Goal: Navigation & Orientation: Find specific page/section

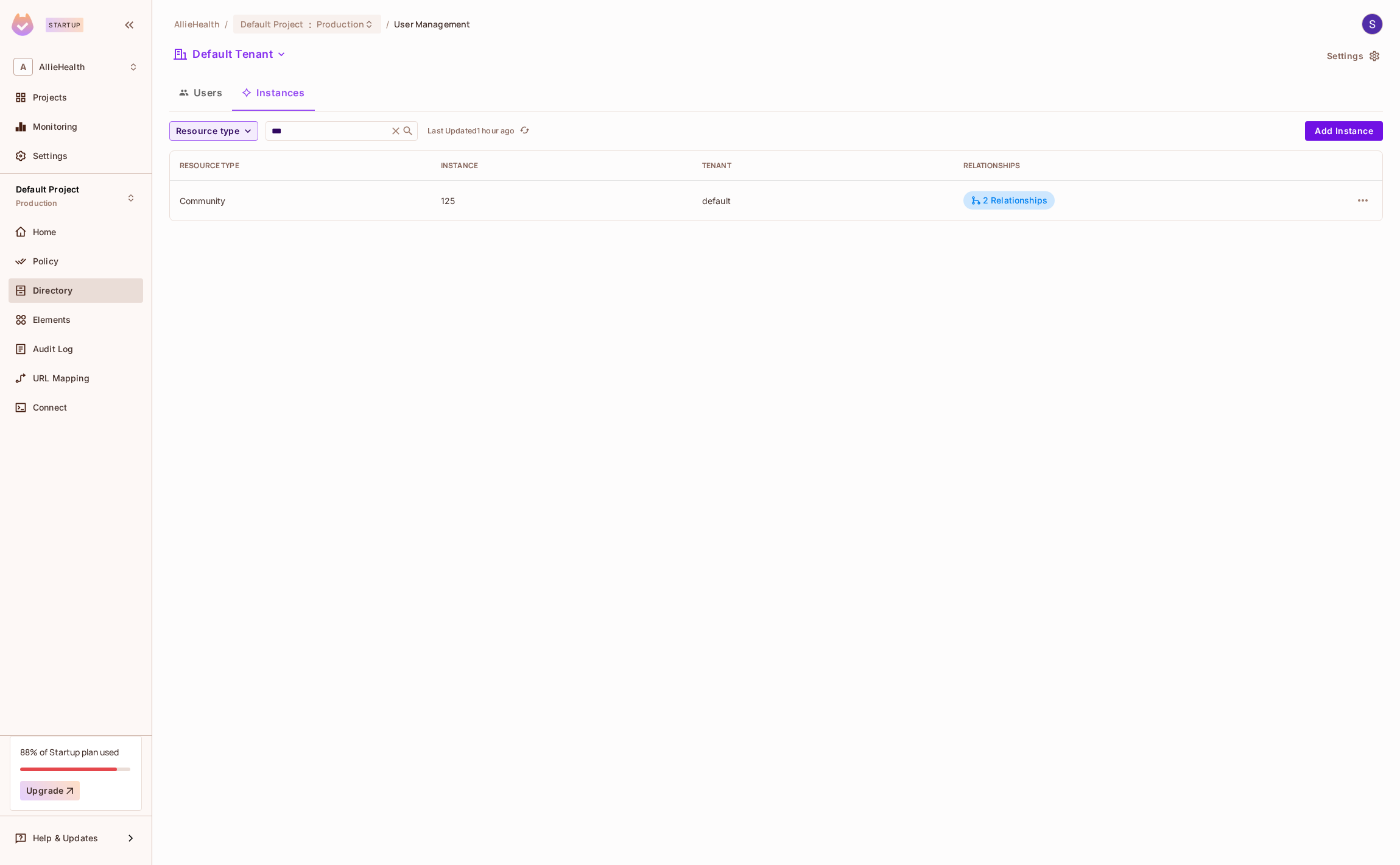
click at [59, 234] on div "Home" at bounding box center [85, 232] width 105 height 10
